Goal: Transaction & Acquisition: Purchase product/service

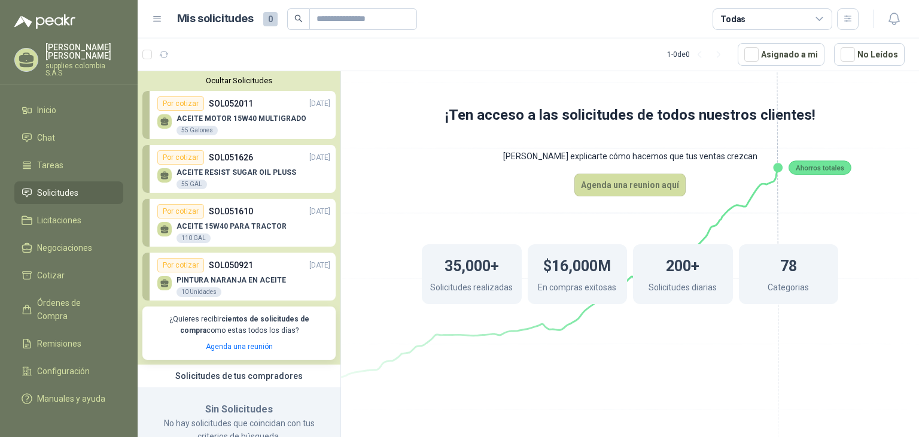
click at [254, 183] on div "ACEITE RESIST SUGAR OIL PLUSS 55 GAL" at bounding box center [237, 179] width 120 height 22
click at [181, 177] on div "ACEITE RESIST SUGAR OIL PLUSS 55 GAL" at bounding box center [237, 179] width 120 height 22
click at [71, 264] on link "Cotizar" at bounding box center [68, 275] width 109 height 23
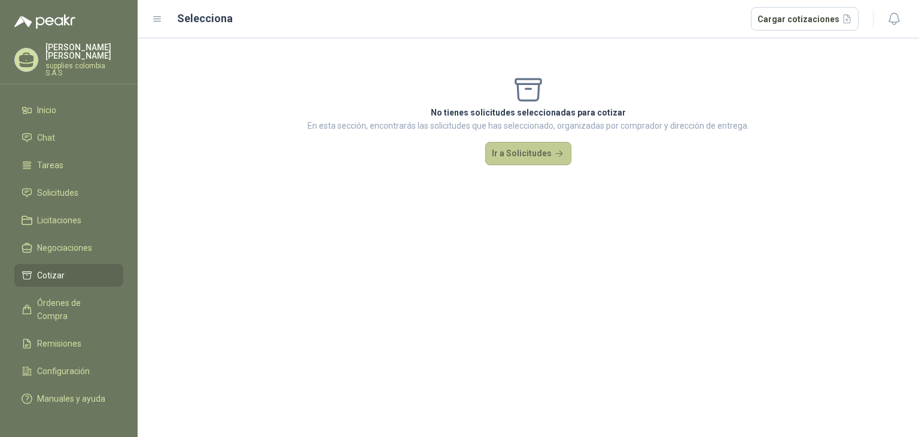
click at [548, 148] on button "Ir a Solicitudes" at bounding box center [528, 154] width 86 height 24
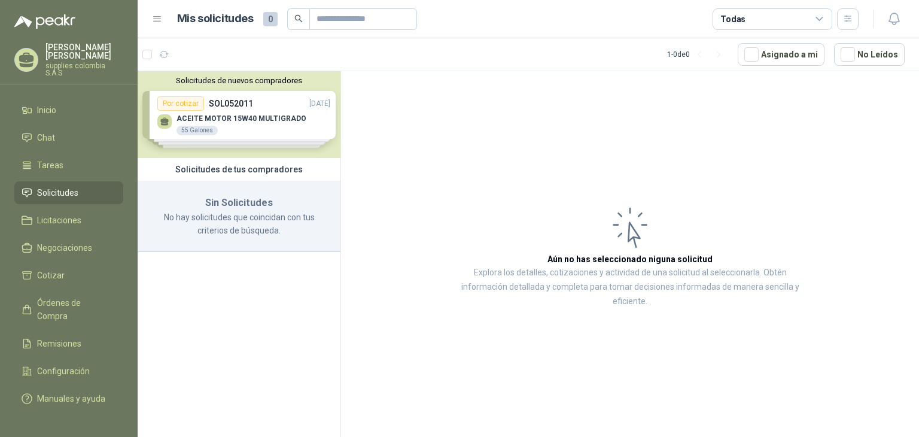
click at [258, 130] on div "Solicitudes de nuevos compradores Por cotizar SOL052011 [DATE] ACEITE MOTOR 15W…" at bounding box center [239, 114] width 203 height 87
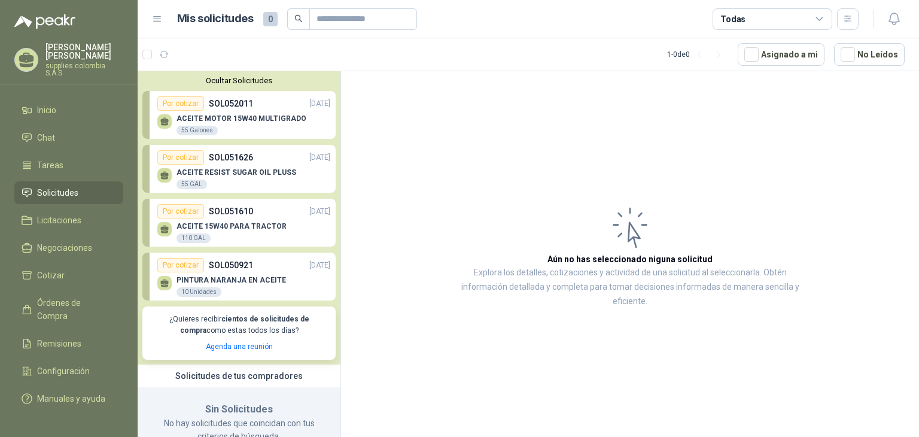
click at [201, 175] on p "ACEITE RESIST SUGAR OIL PLUSS" at bounding box center [237, 172] width 120 height 8
